Goal: Task Accomplishment & Management: Manage account settings

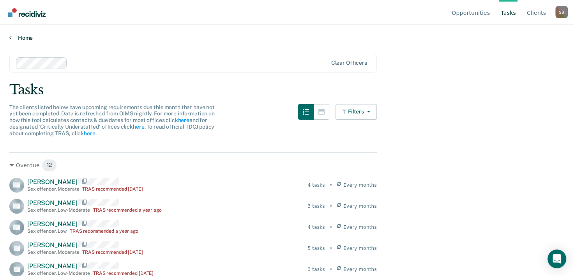
click at [22, 38] on link "Home" at bounding box center [287, 37] width 556 height 7
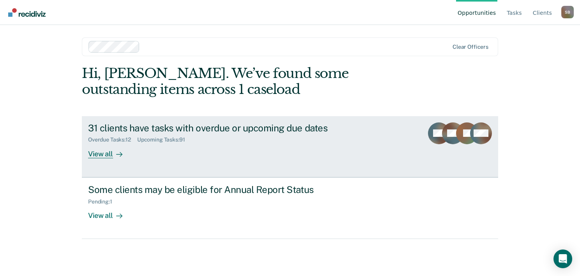
click at [107, 155] on div "View all" at bounding box center [110, 150] width 44 height 15
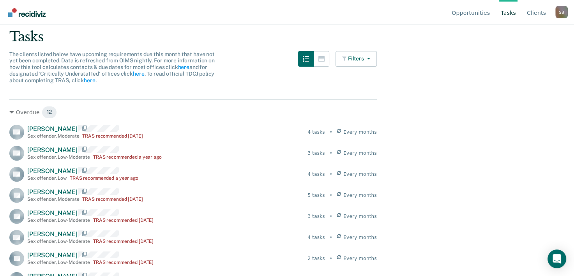
scroll to position [78, 0]
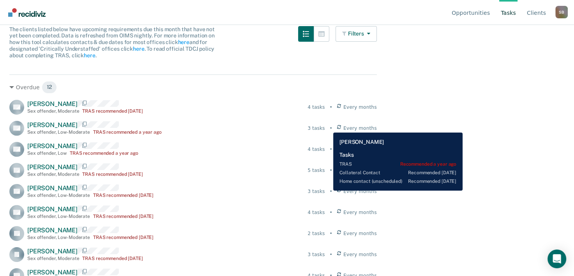
click at [325, 126] on div "3 tasks" at bounding box center [316, 128] width 17 height 7
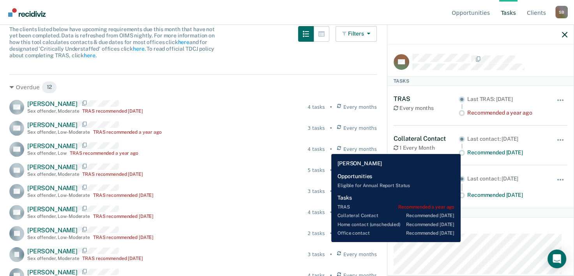
click at [325, 148] on div "4 tasks" at bounding box center [316, 149] width 17 height 7
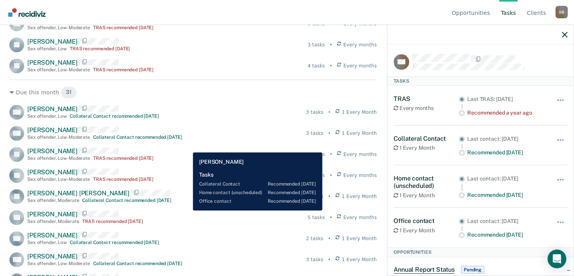
scroll to position [390, 0]
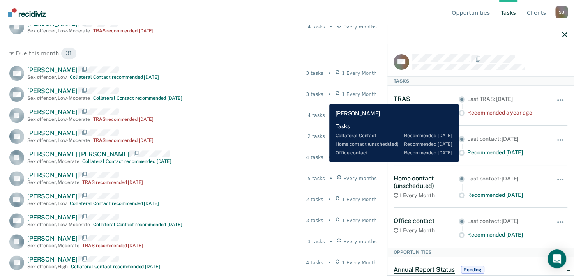
click at [323, 98] on div "3 tasks" at bounding box center [314, 94] width 17 height 7
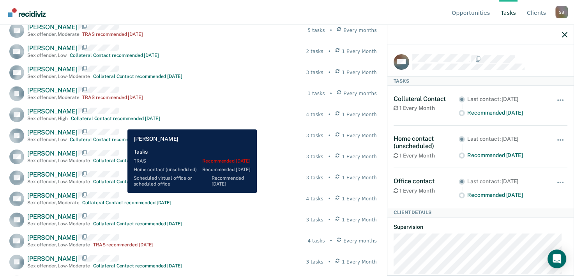
scroll to position [585, 0]
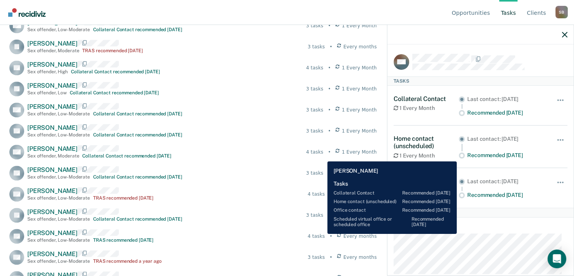
click at [322, 156] on div "4 tasks" at bounding box center [314, 152] width 17 height 7
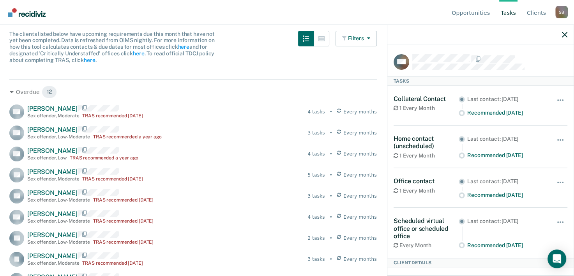
scroll to position [0, 0]
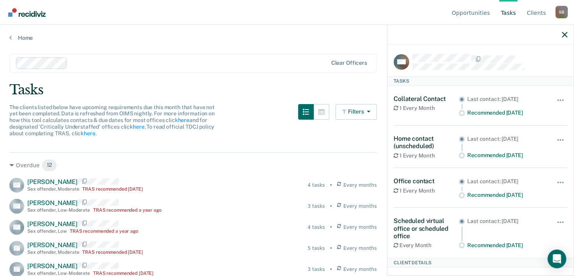
click at [508, 10] on link "Tasks" at bounding box center [508, 12] width 18 height 25
click at [536, 14] on link "Client s" at bounding box center [537, 12] width 22 height 25
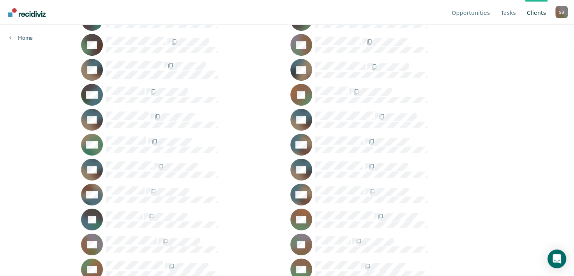
scroll to position [234, 0]
click at [477, 13] on link "Opportunities" at bounding box center [470, 12] width 41 height 25
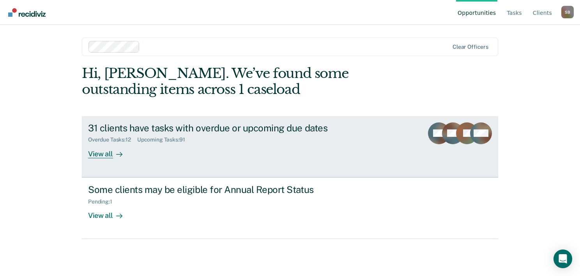
click at [444, 130] on icon at bounding box center [443, 133] width 30 height 34
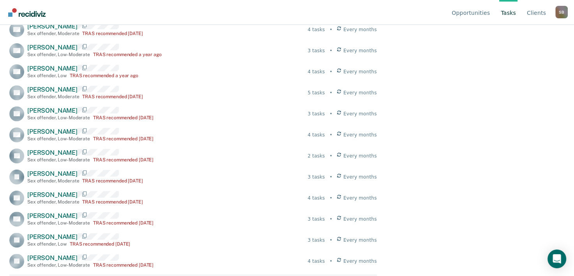
scroll to position [156, 0]
